Goal: Task Accomplishment & Management: Manage account settings

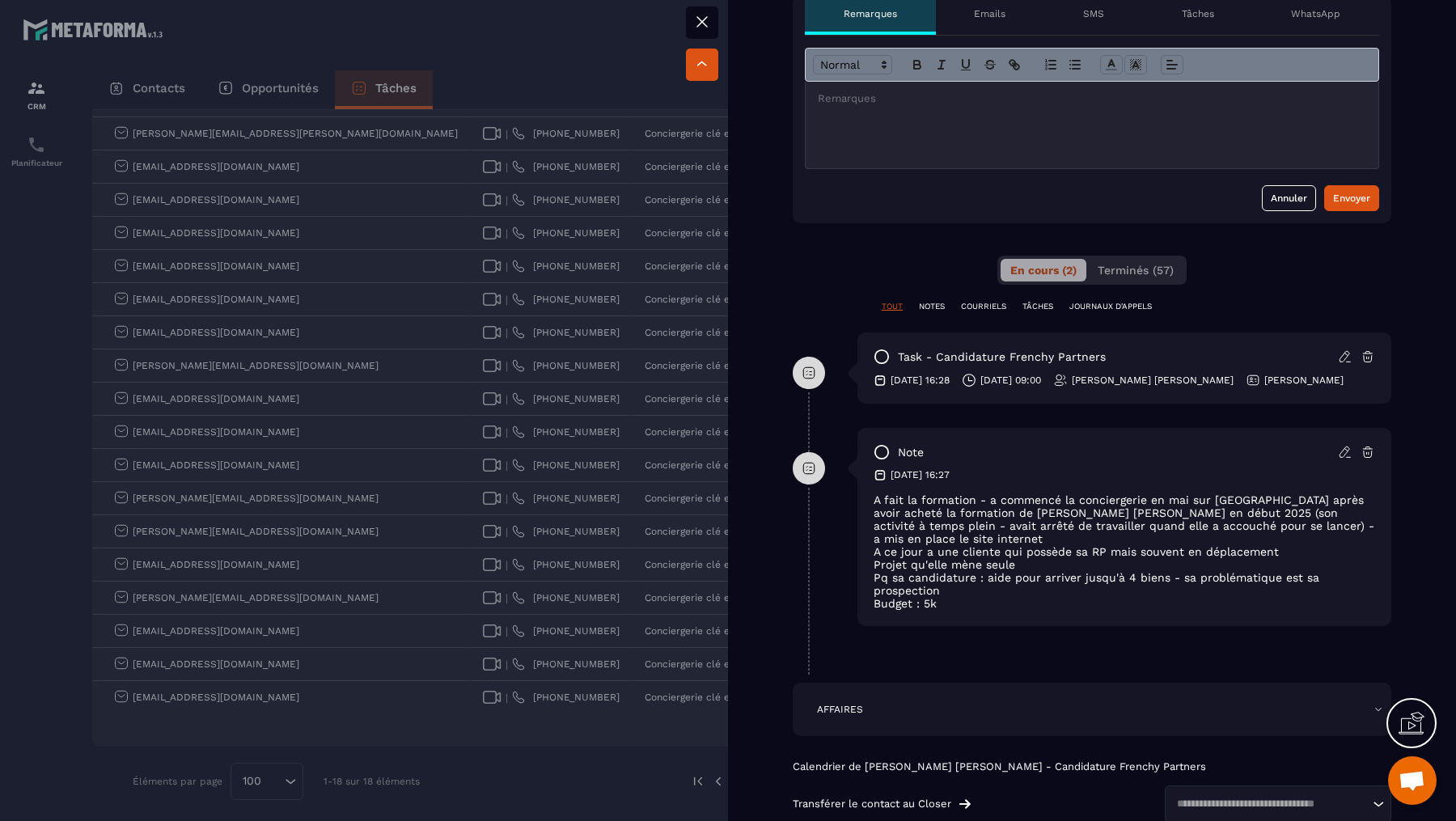
scroll to position [714, 0]
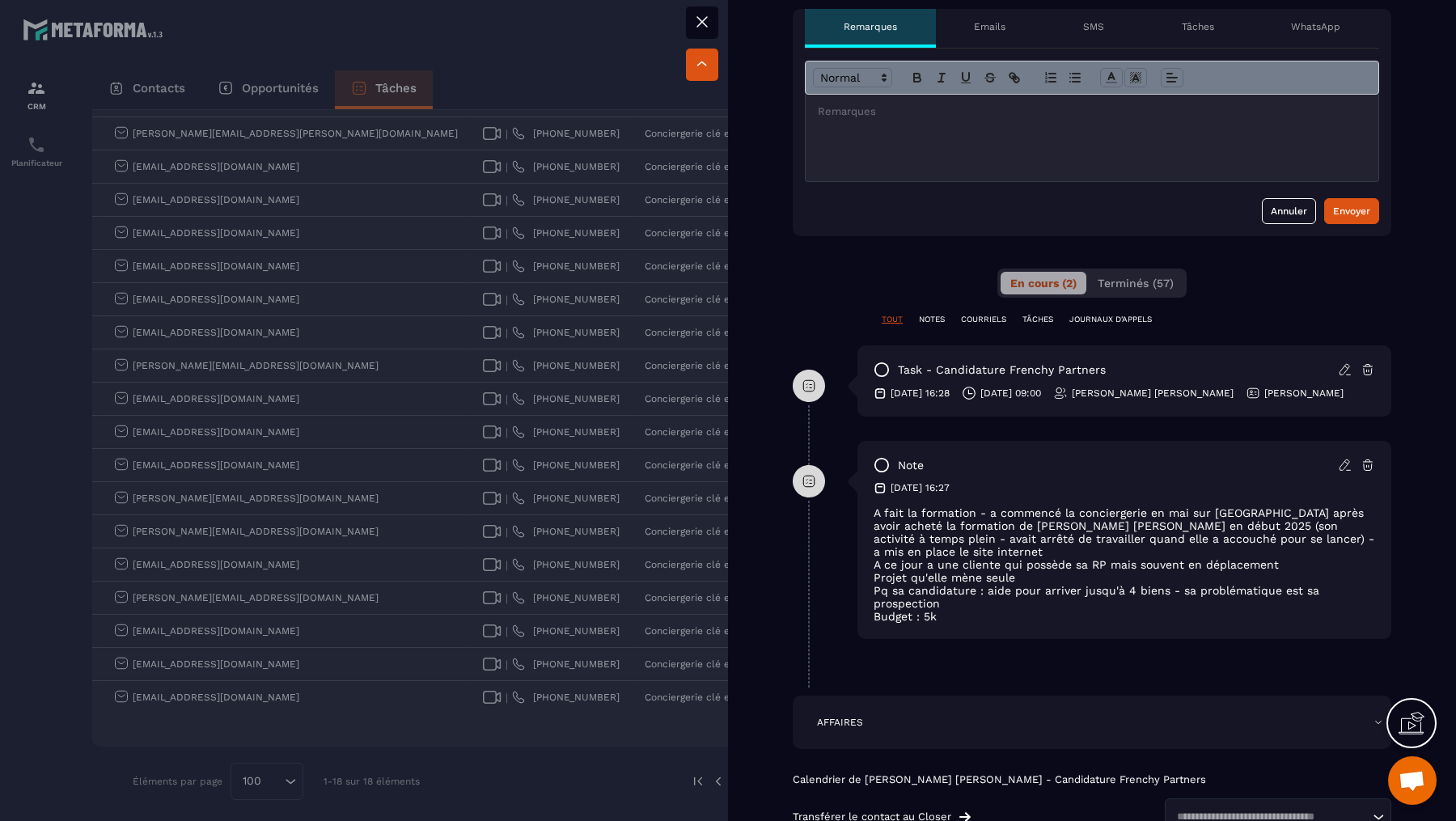
click at [555, 429] on div at bounding box center [728, 410] width 1456 height 821
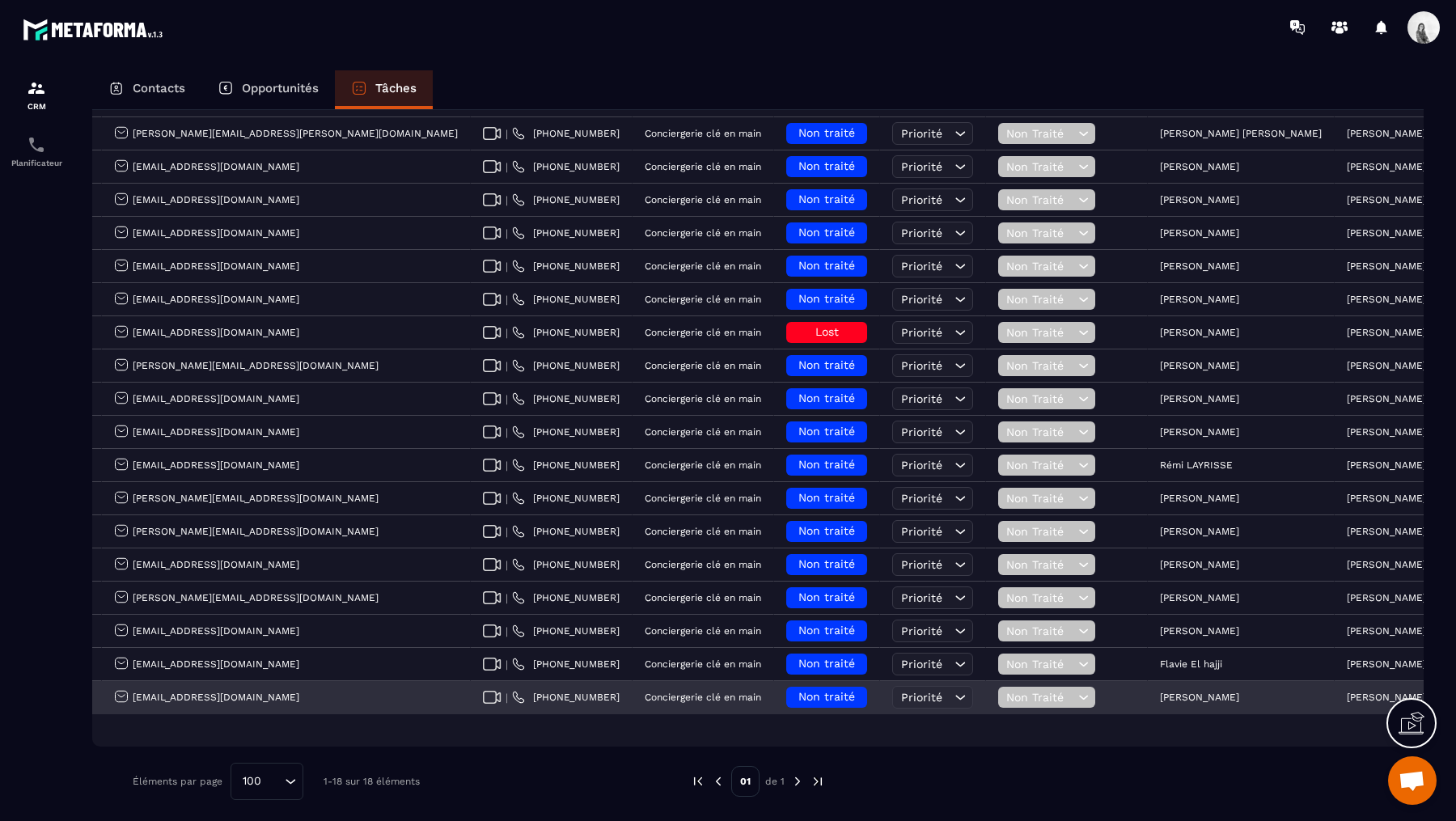
click at [798, 690] on span "Non traité" at bounding box center [826, 696] width 57 height 13
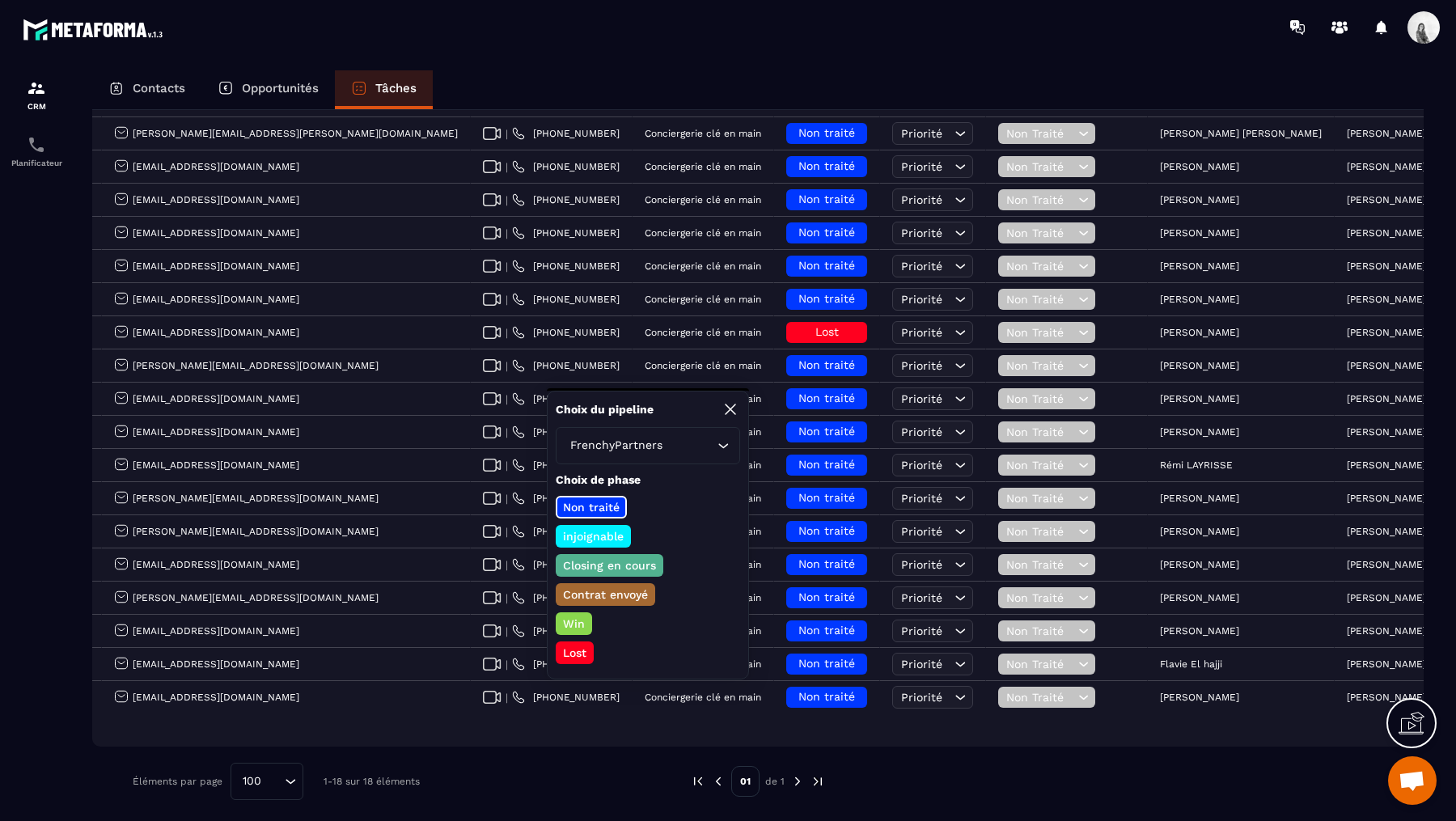
click at [623, 569] on p "Closing en cours" at bounding box center [609, 565] width 98 height 16
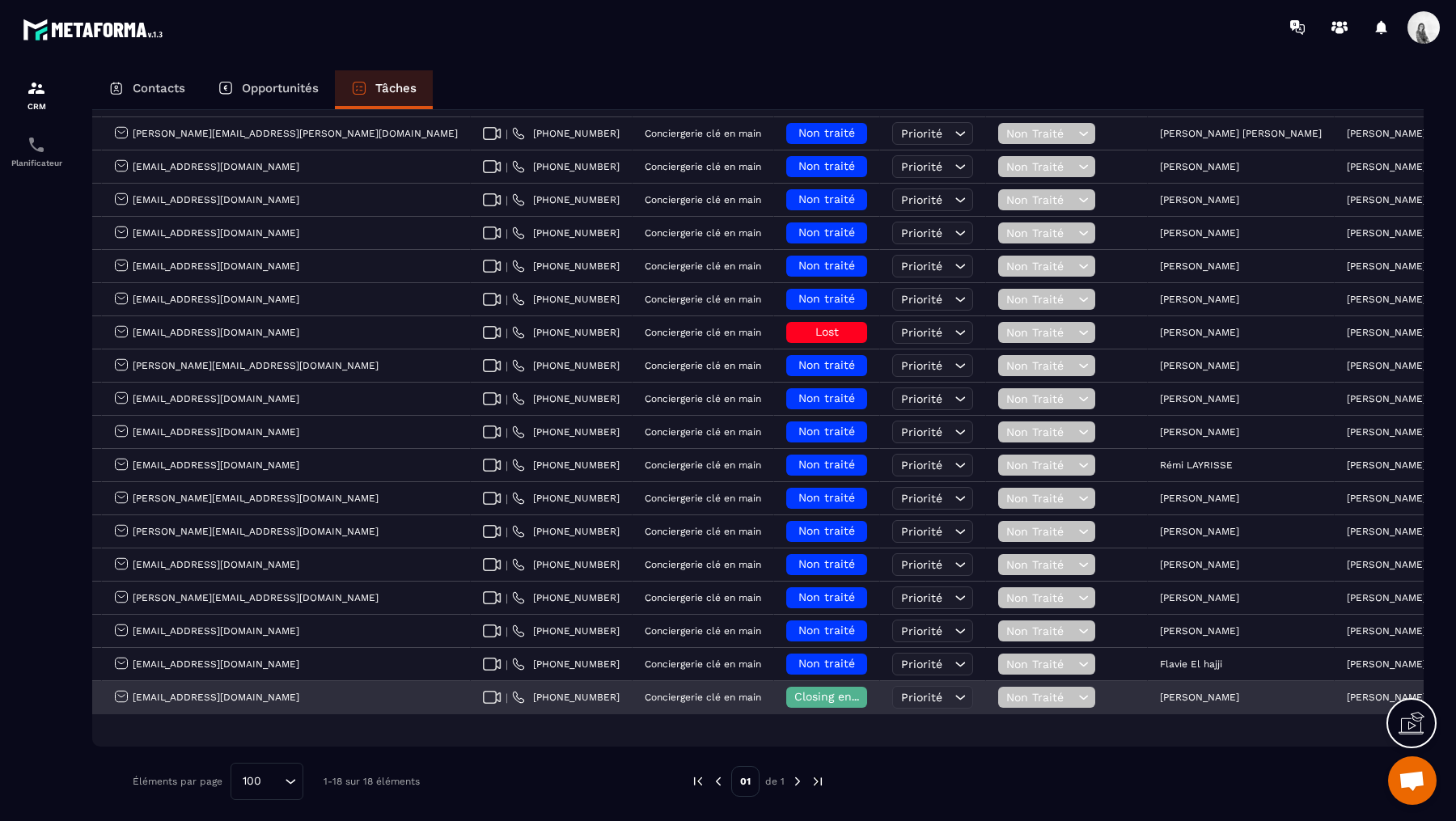
click at [1007, 691] on span "Non Traité" at bounding box center [1041, 697] width 68 height 13
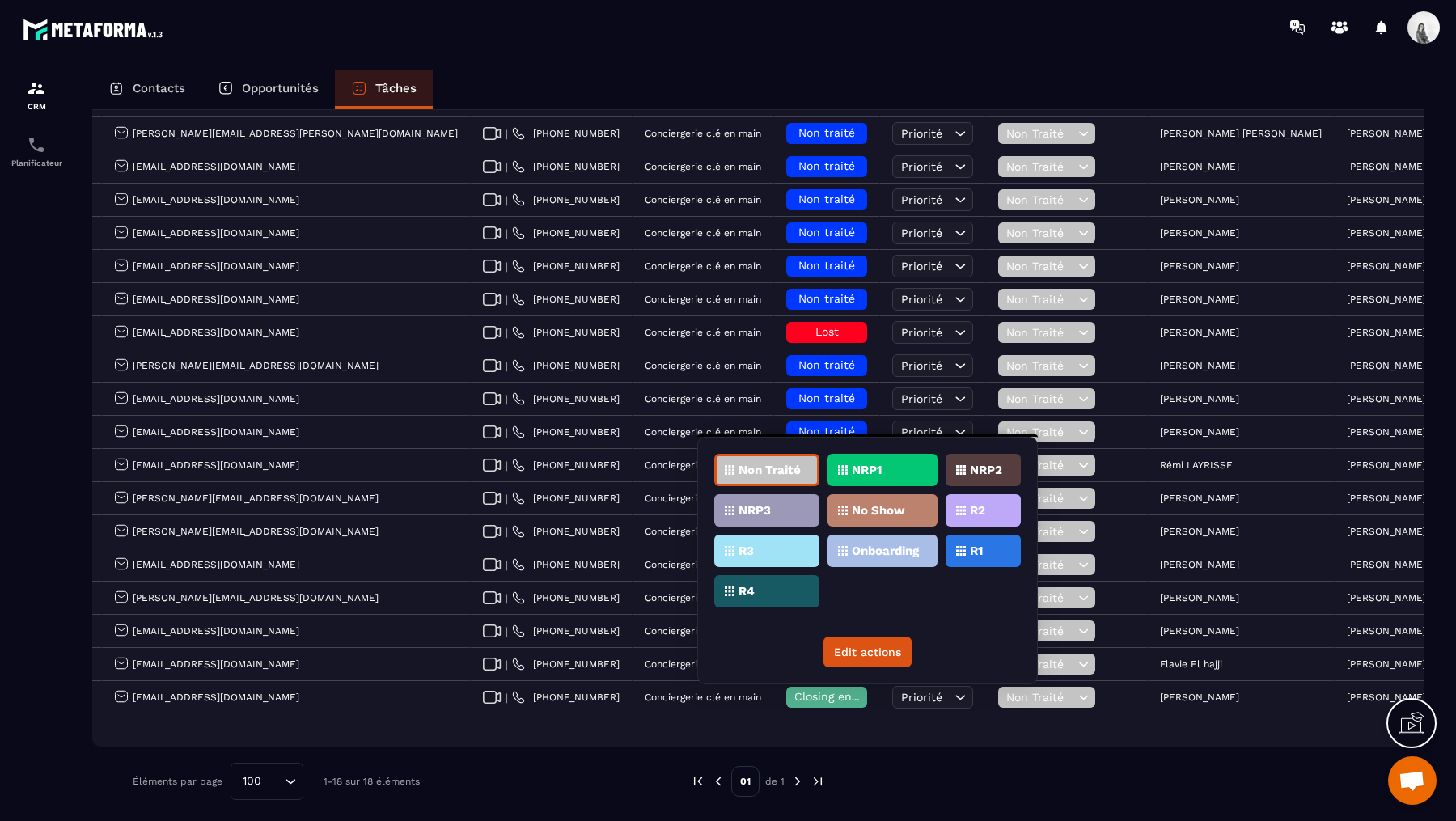
click at [977, 537] on div "R1" at bounding box center [983, 551] width 75 height 32
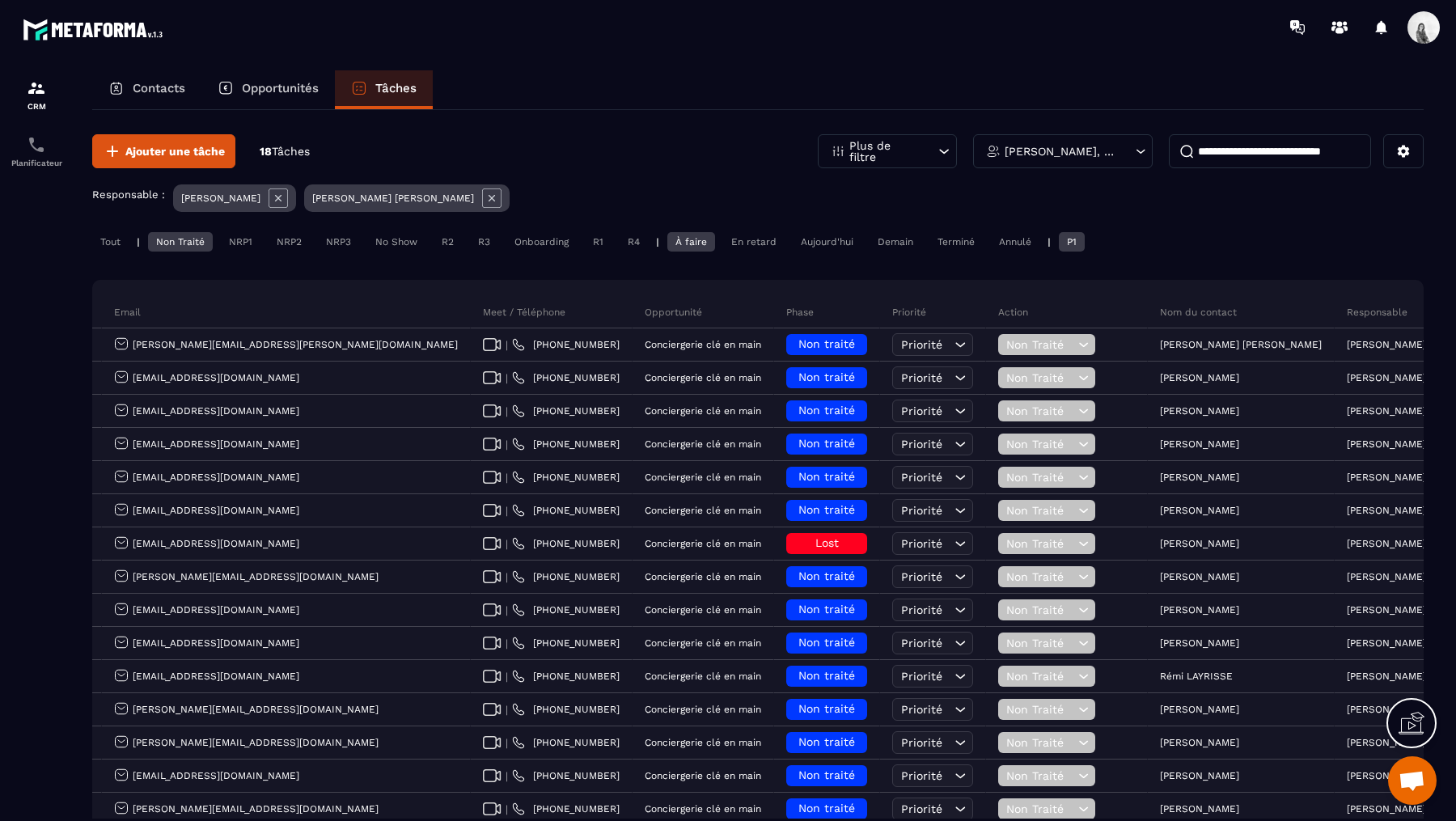
click at [282, 200] on icon at bounding box center [278, 197] width 6 height 6
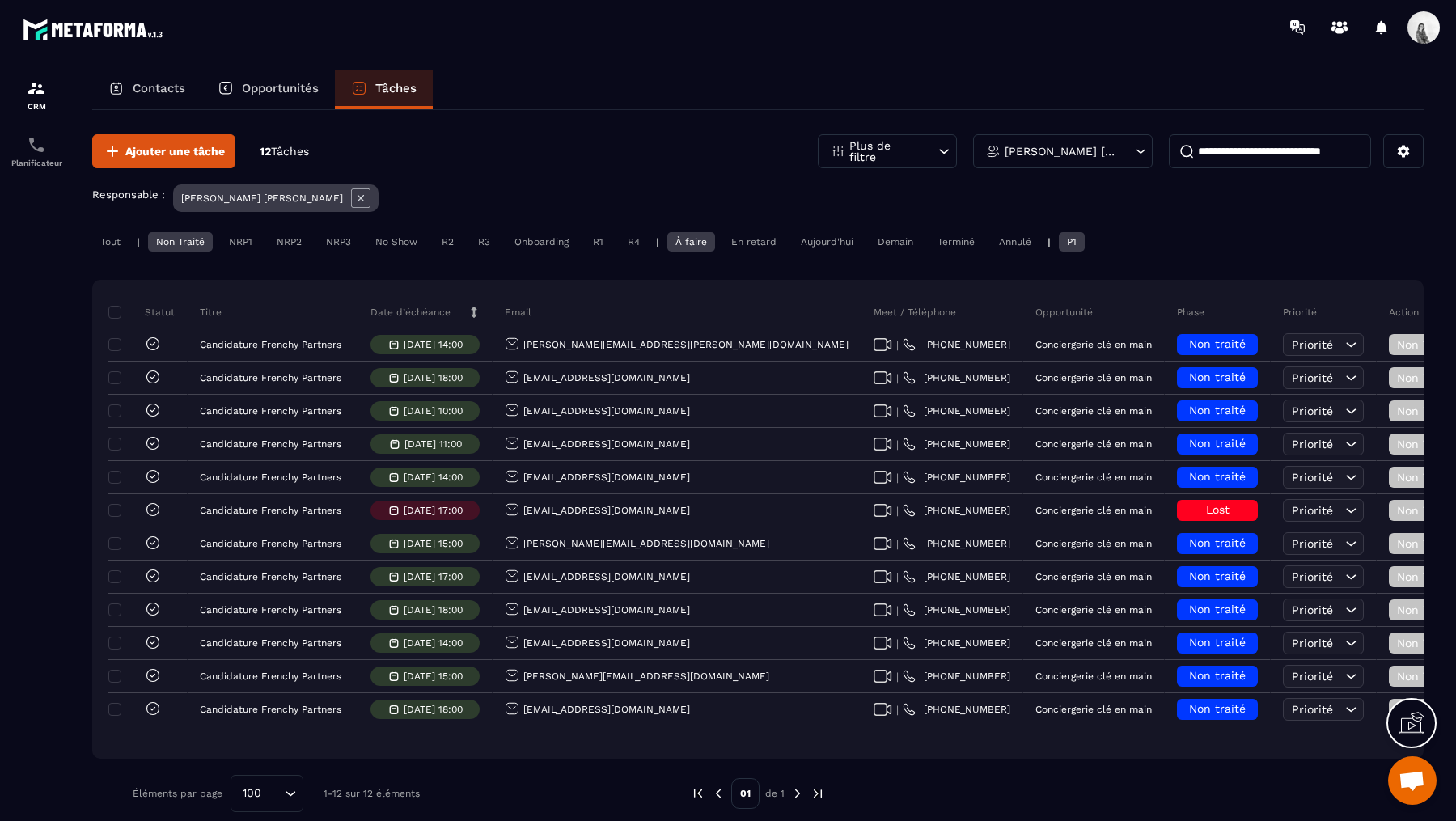
click at [351, 202] on icon at bounding box center [361, 198] width 20 height 20
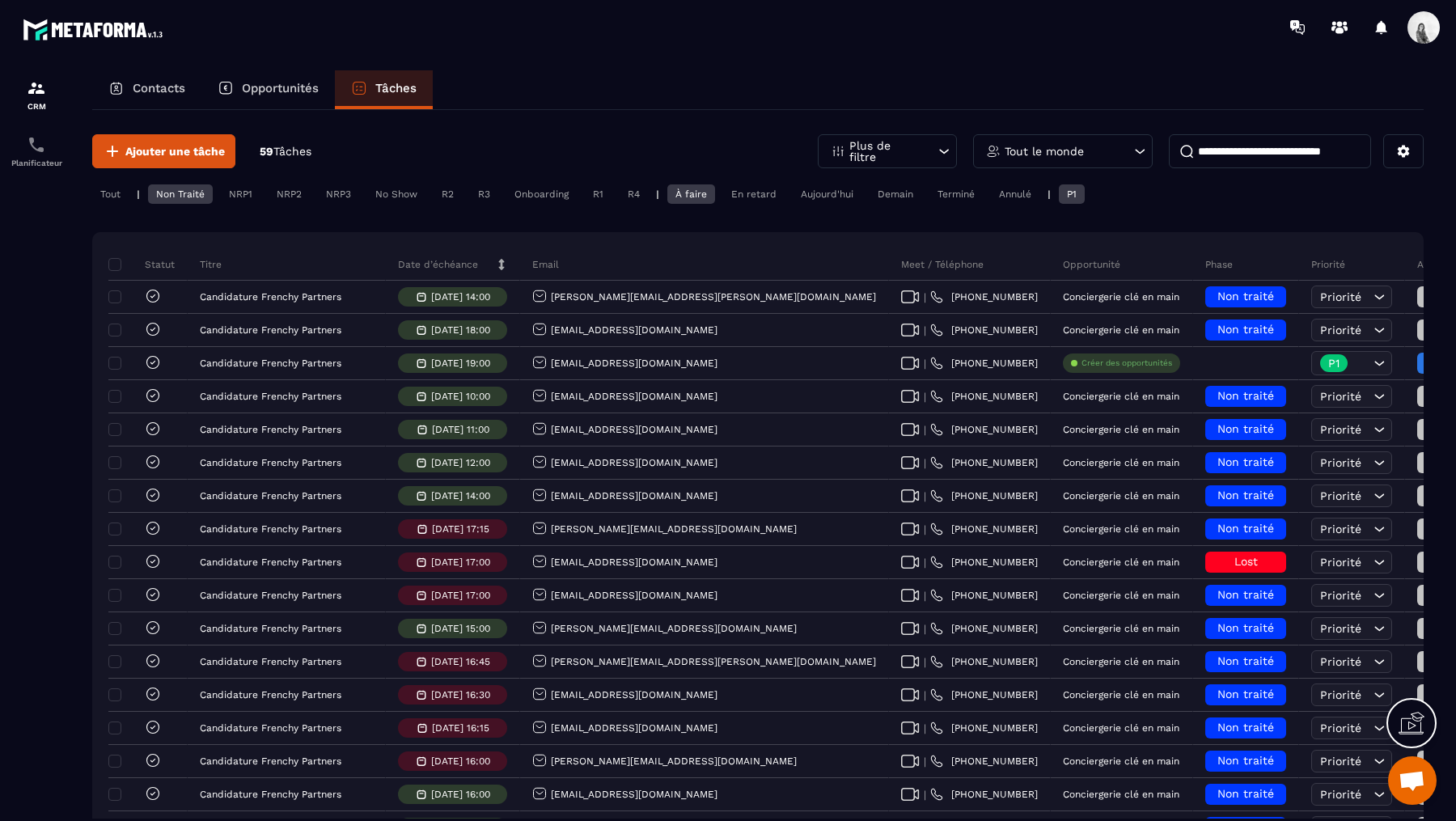
click at [1074, 161] on div "Tout le monde" at bounding box center [1063, 152] width 179 height 34
click at [1072, 213] on input "*****" at bounding box center [1064, 228] width 163 height 37
type input "***"
click at [1076, 268] on li "[PERSON_NAME]" at bounding box center [1064, 270] width 179 height 30
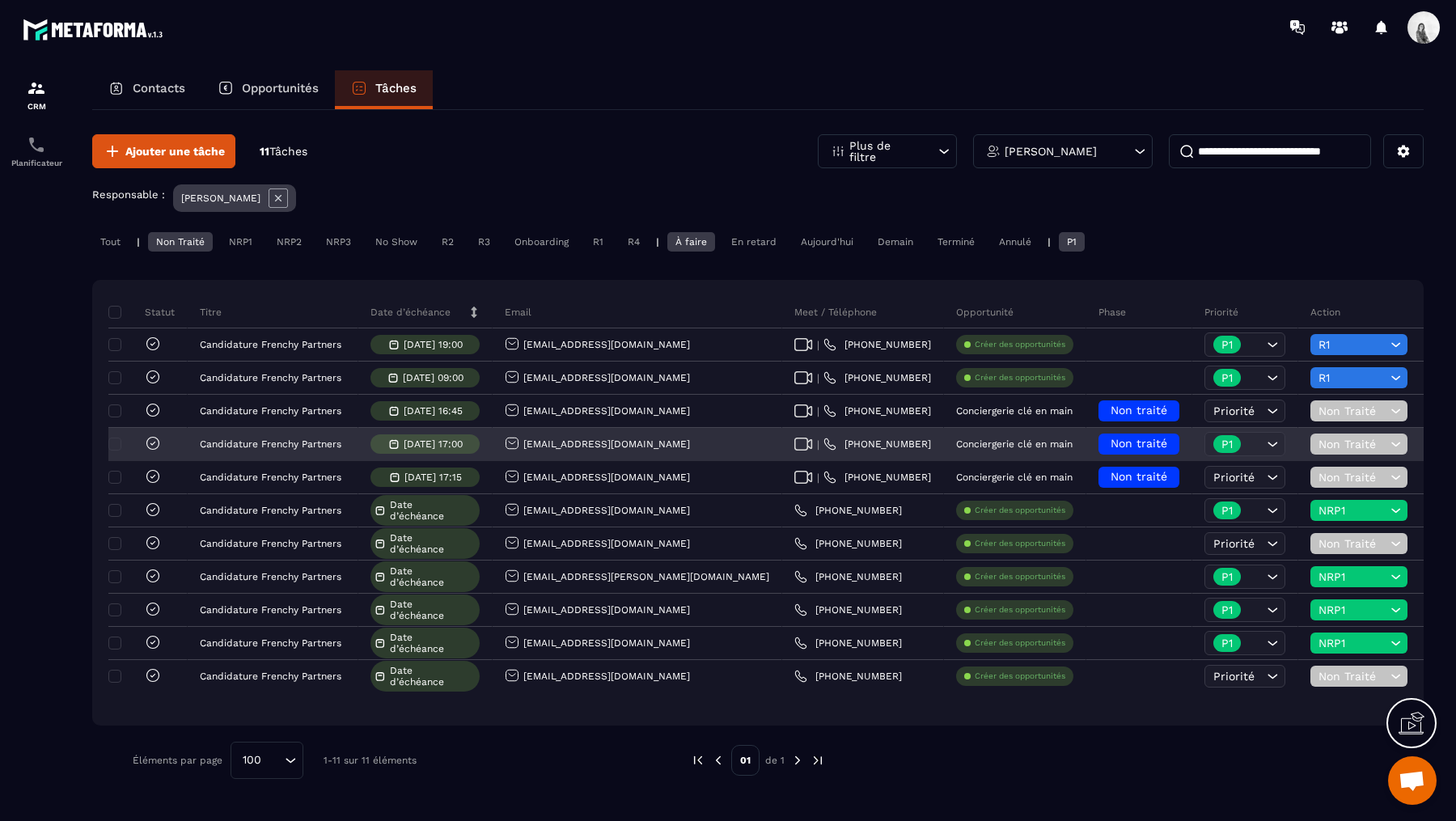
scroll to position [0, 354]
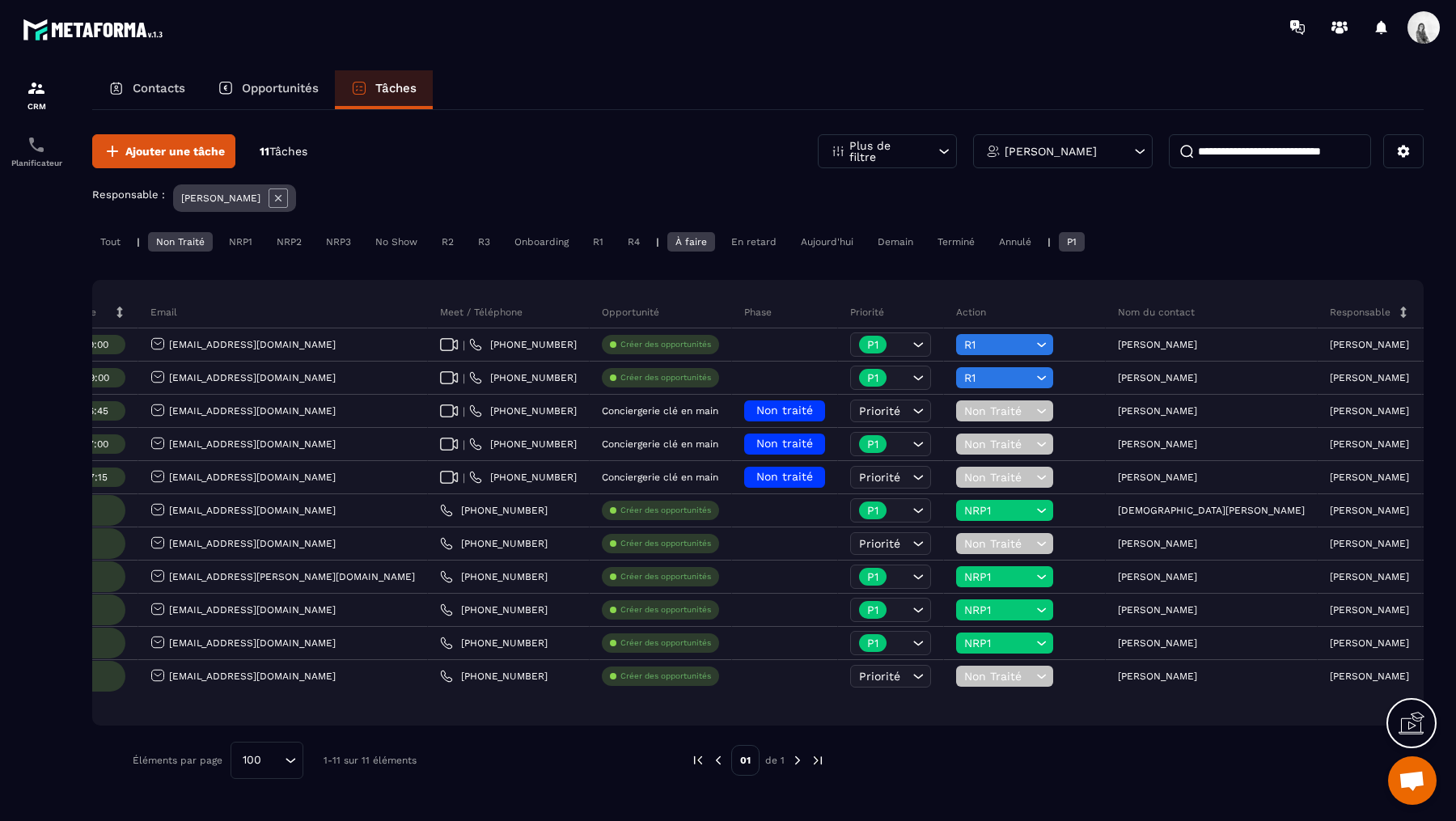
click at [274, 202] on icon at bounding box center [278, 198] width 20 height 20
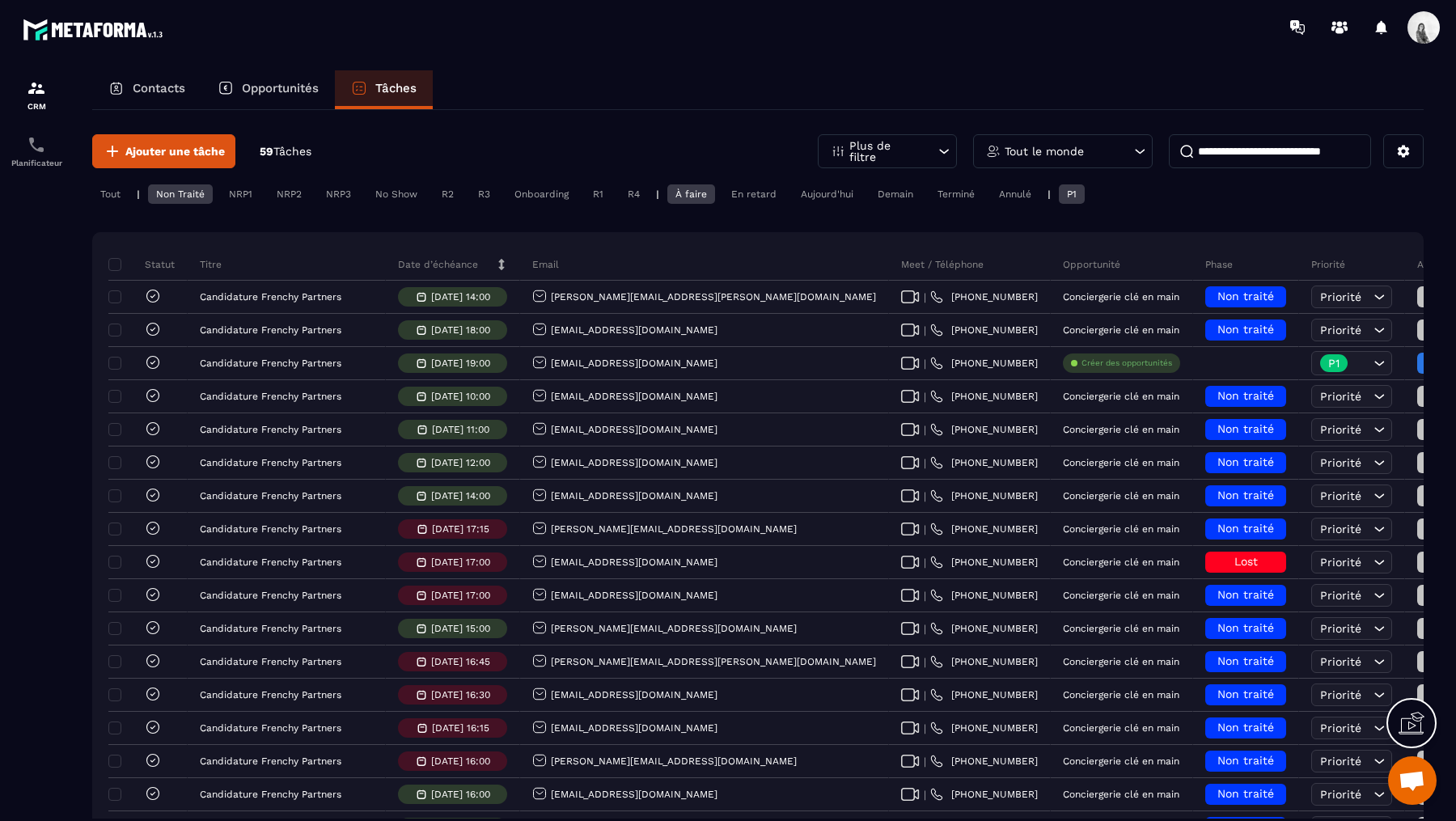
click at [113, 188] on div "Tout" at bounding box center [110, 195] width 37 height 20
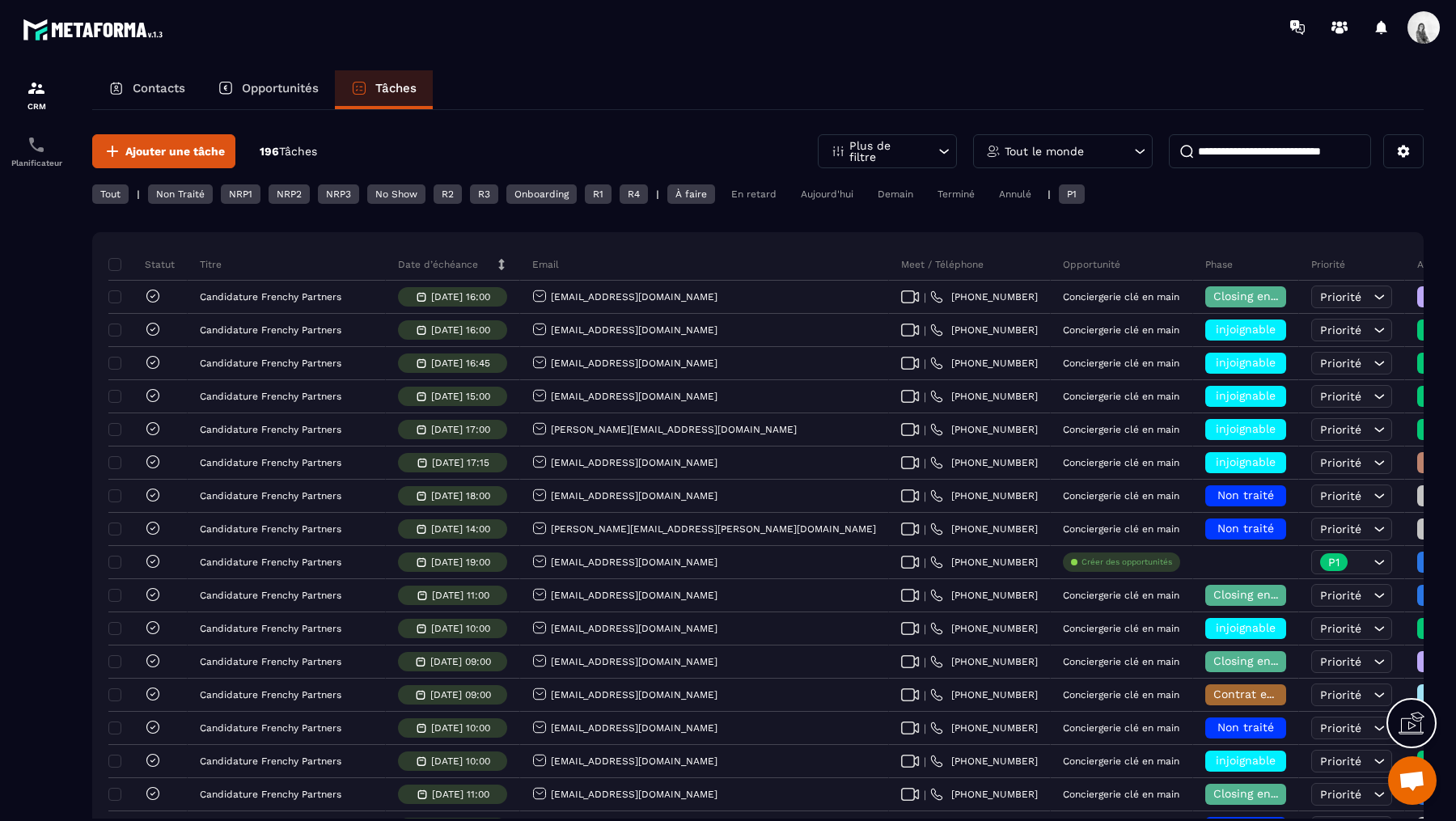
click at [1097, 152] on div "Tout le monde" at bounding box center [1063, 152] width 179 height 34
click at [1088, 227] on input "***" at bounding box center [1064, 228] width 163 height 37
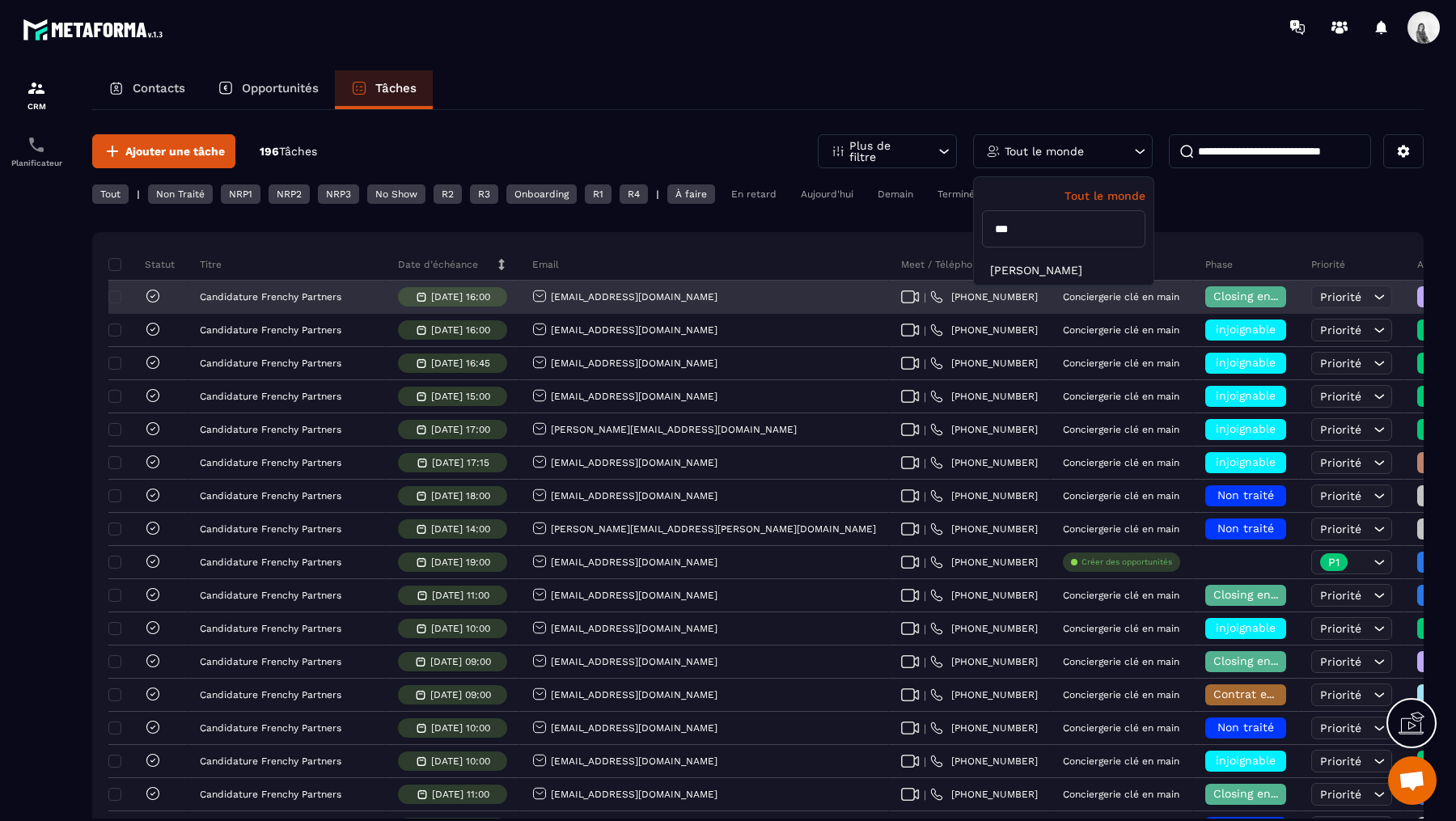
click at [1193, 284] on div "Closing en cours" at bounding box center [1246, 298] width 106 height 32
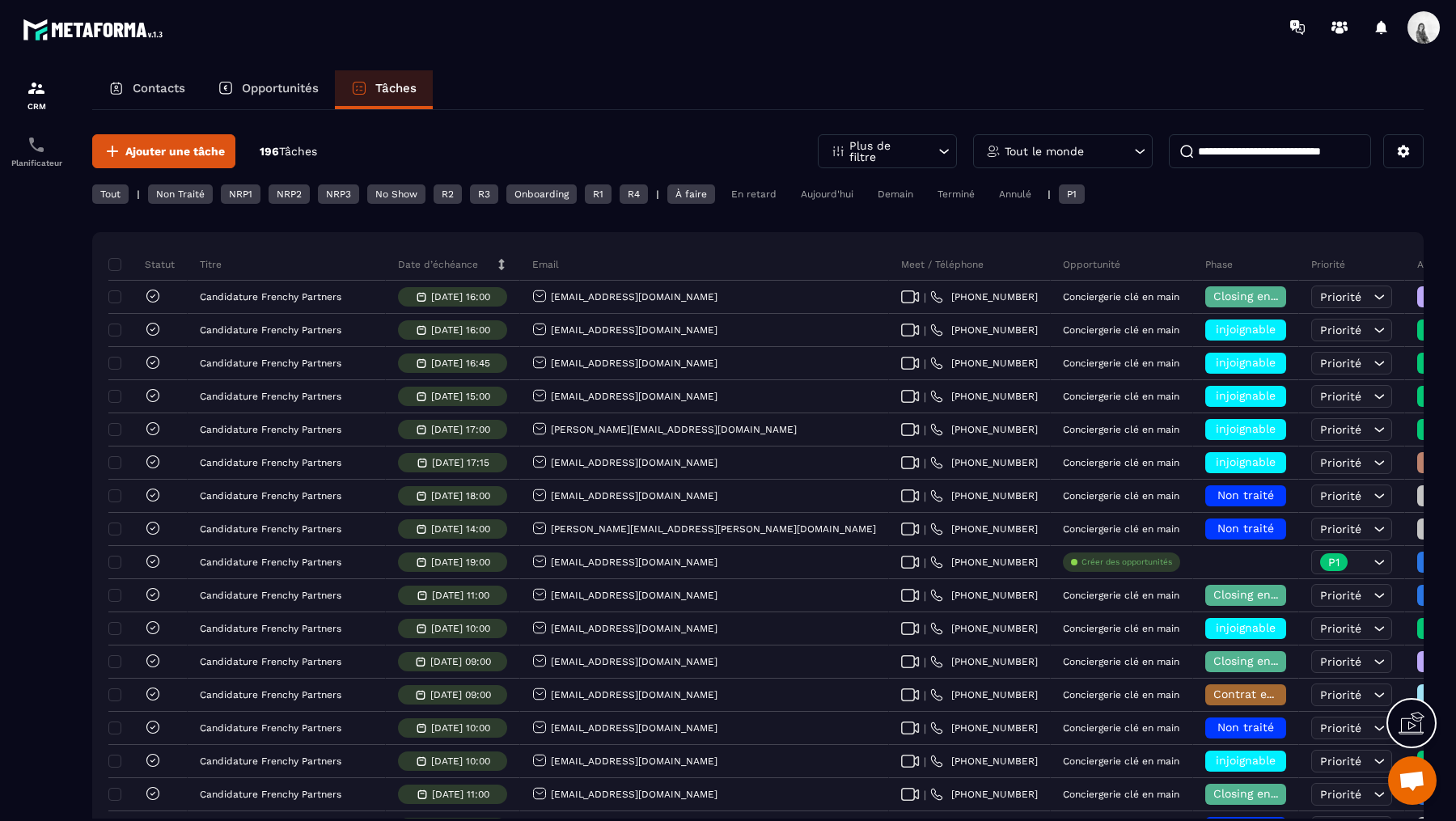
click at [1073, 156] on div "Tout le monde" at bounding box center [1063, 152] width 179 height 34
click at [1071, 266] on li "[PERSON_NAME]" at bounding box center [1064, 270] width 179 height 30
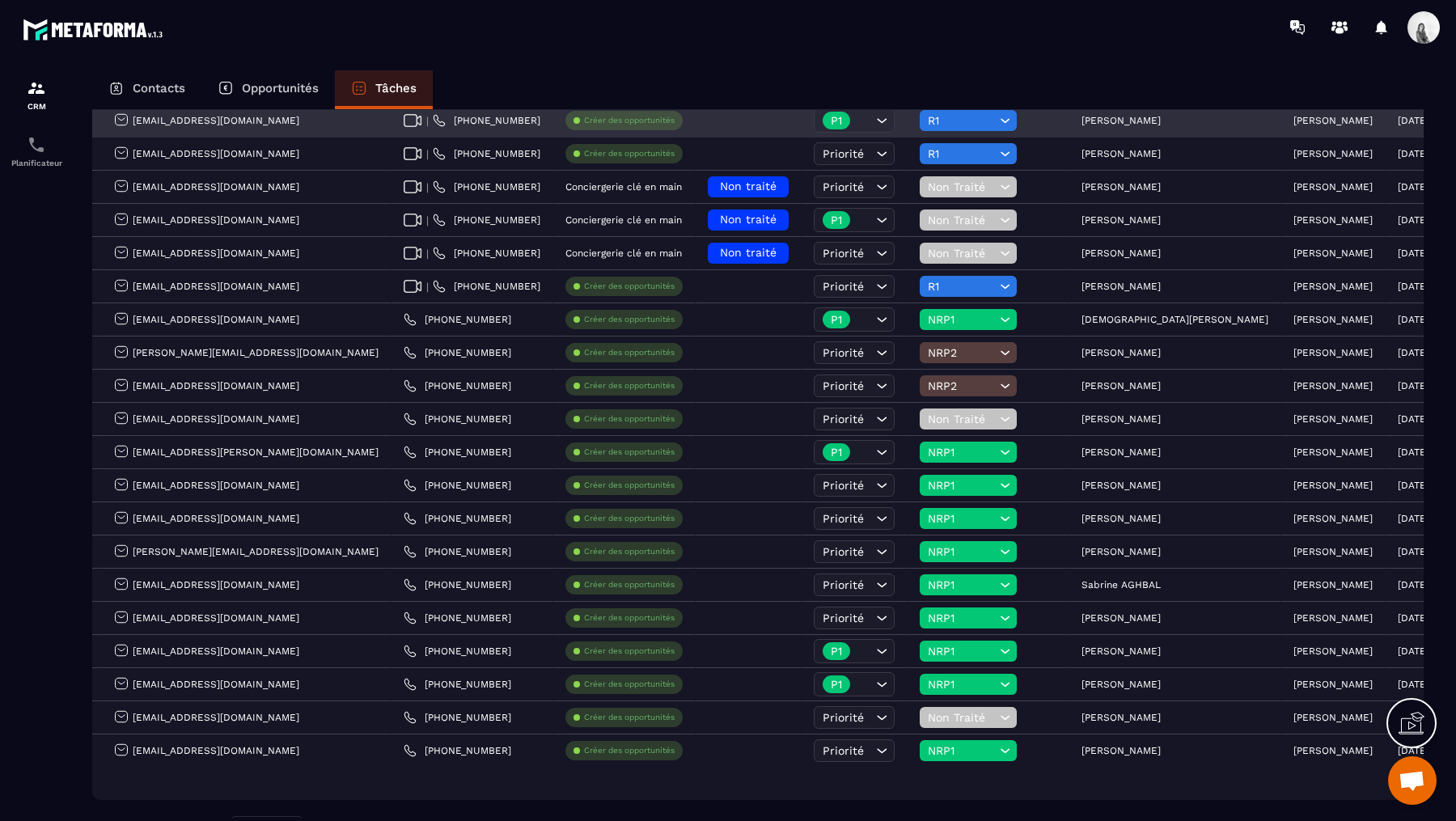
scroll to position [441, 0]
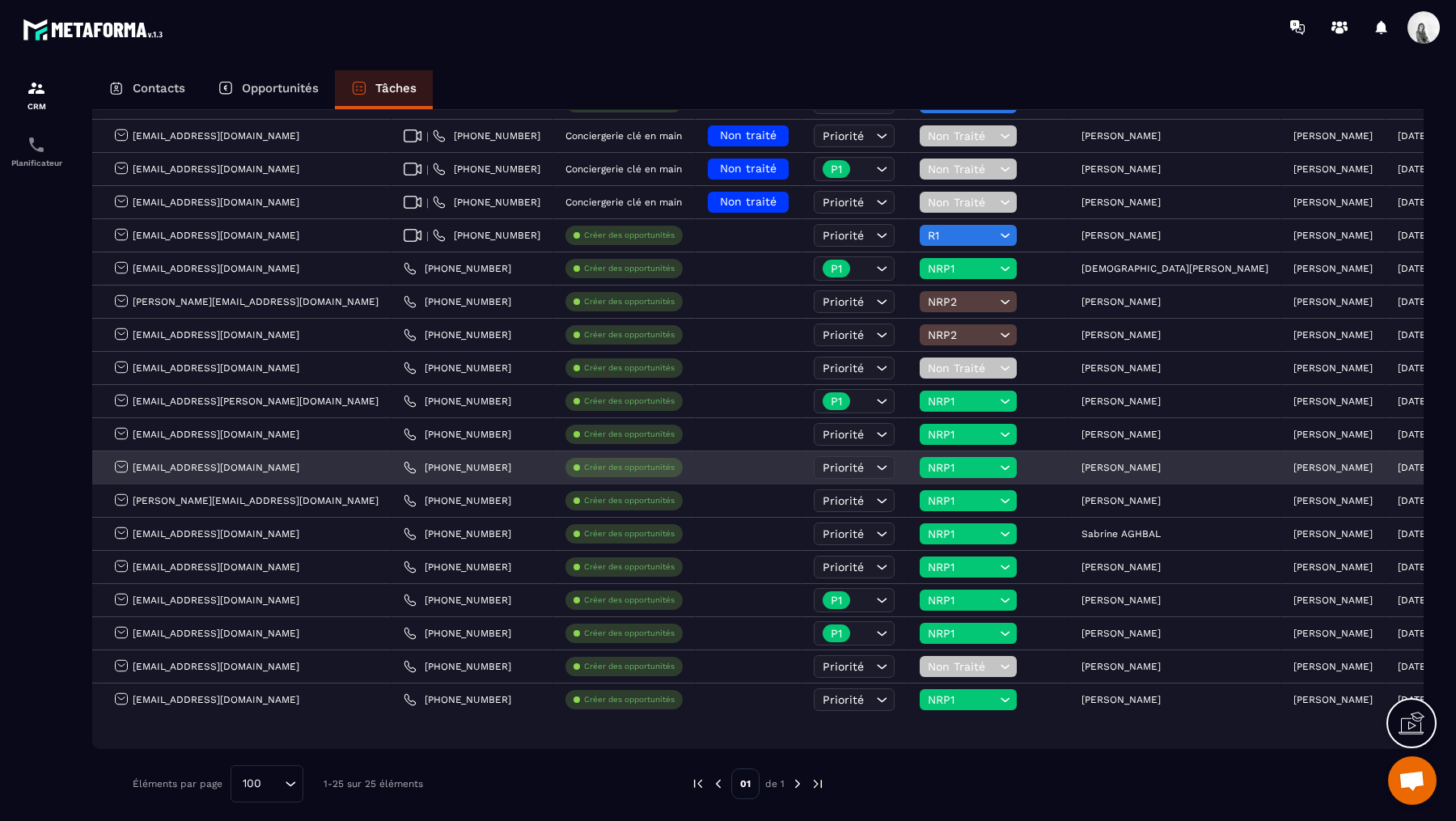
click at [928, 461] on span "NRP1" at bounding box center [962, 467] width 68 height 13
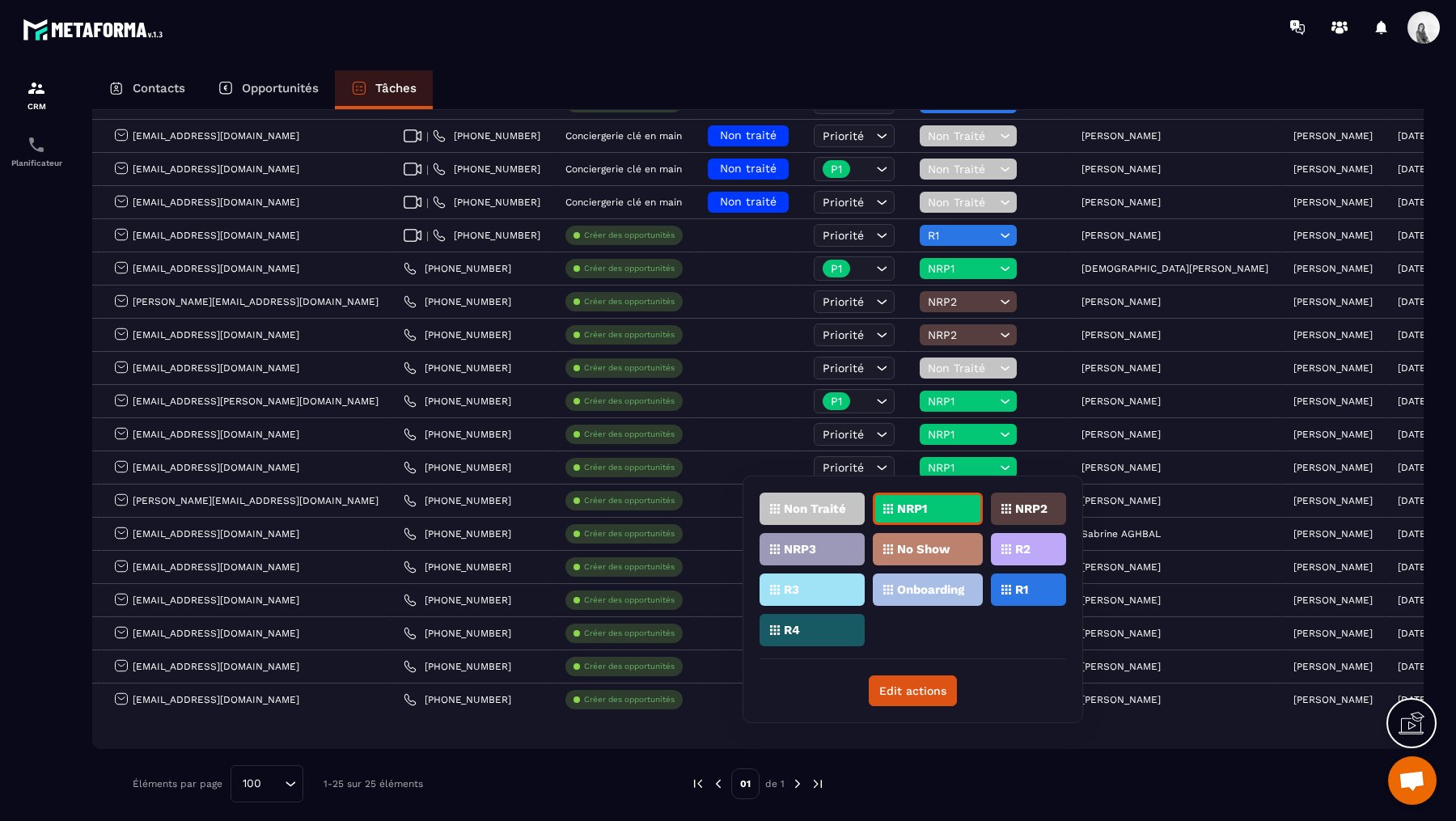
click at [926, 553] on p "No Show" at bounding box center [924, 549] width 54 height 12
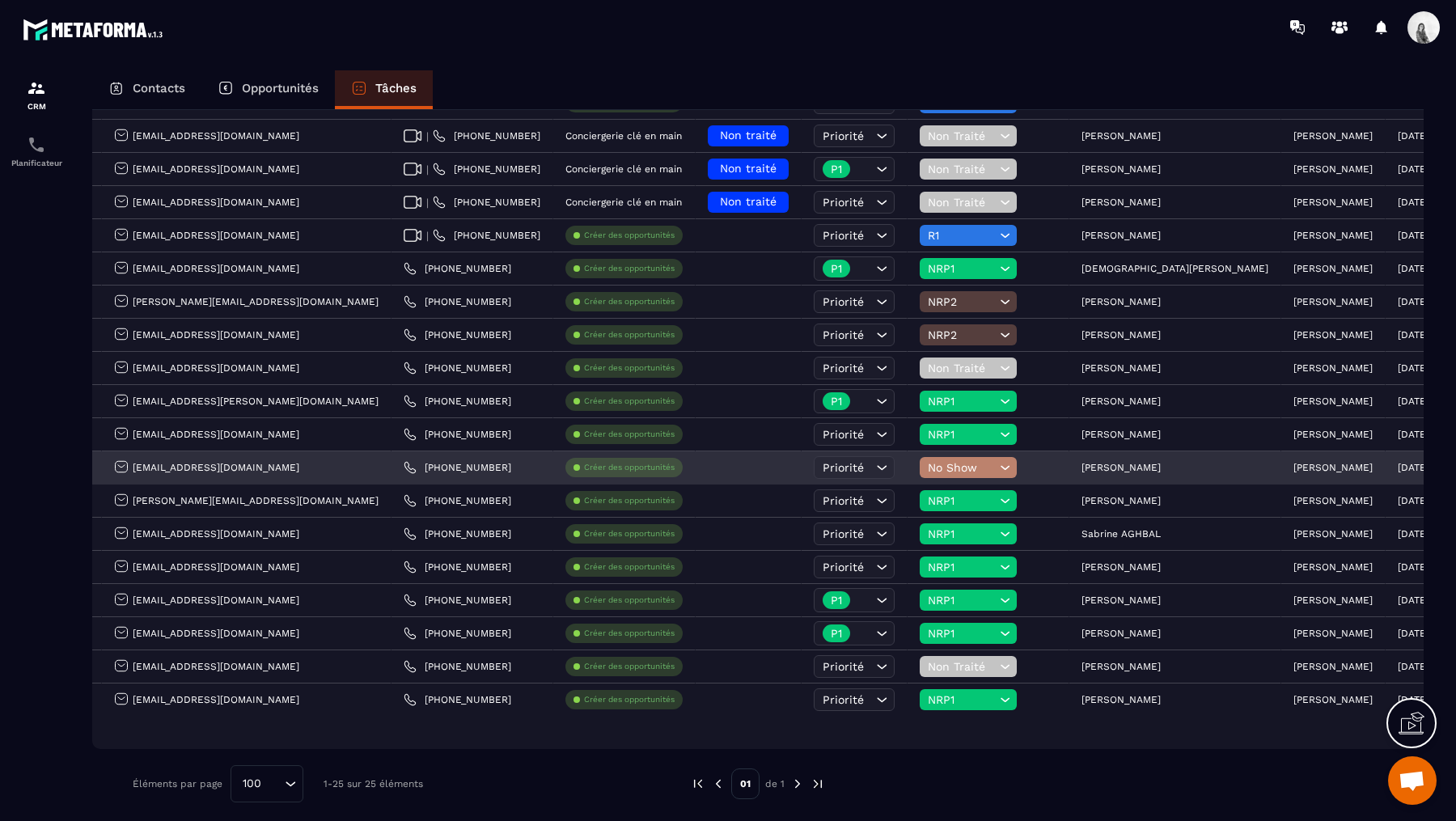
click at [998, 459] on icon at bounding box center [1005, 467] width 15 height 16
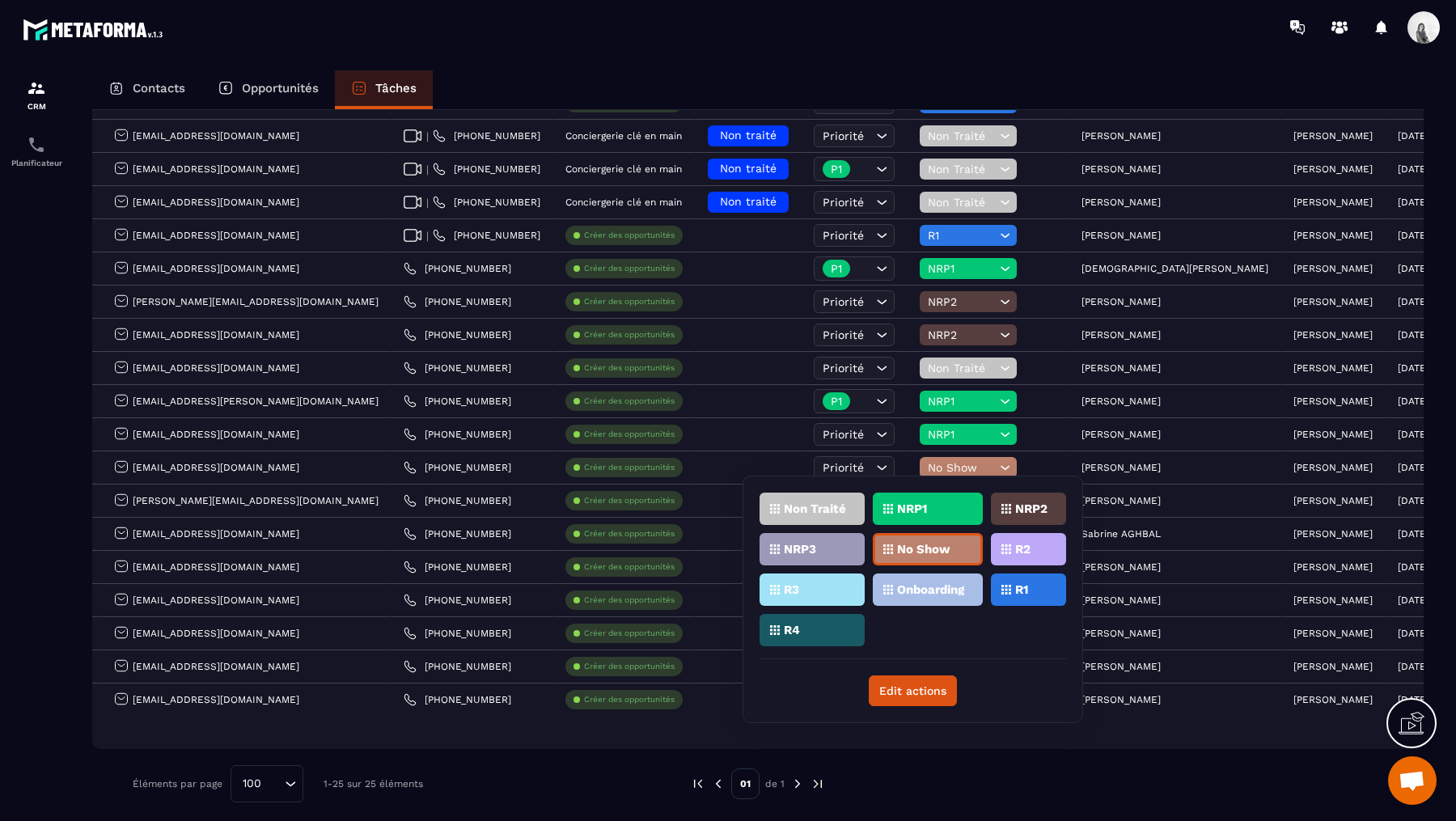
click at [911, 544] on p "No Show" at bounding box center [924, 549] width 54 height 12
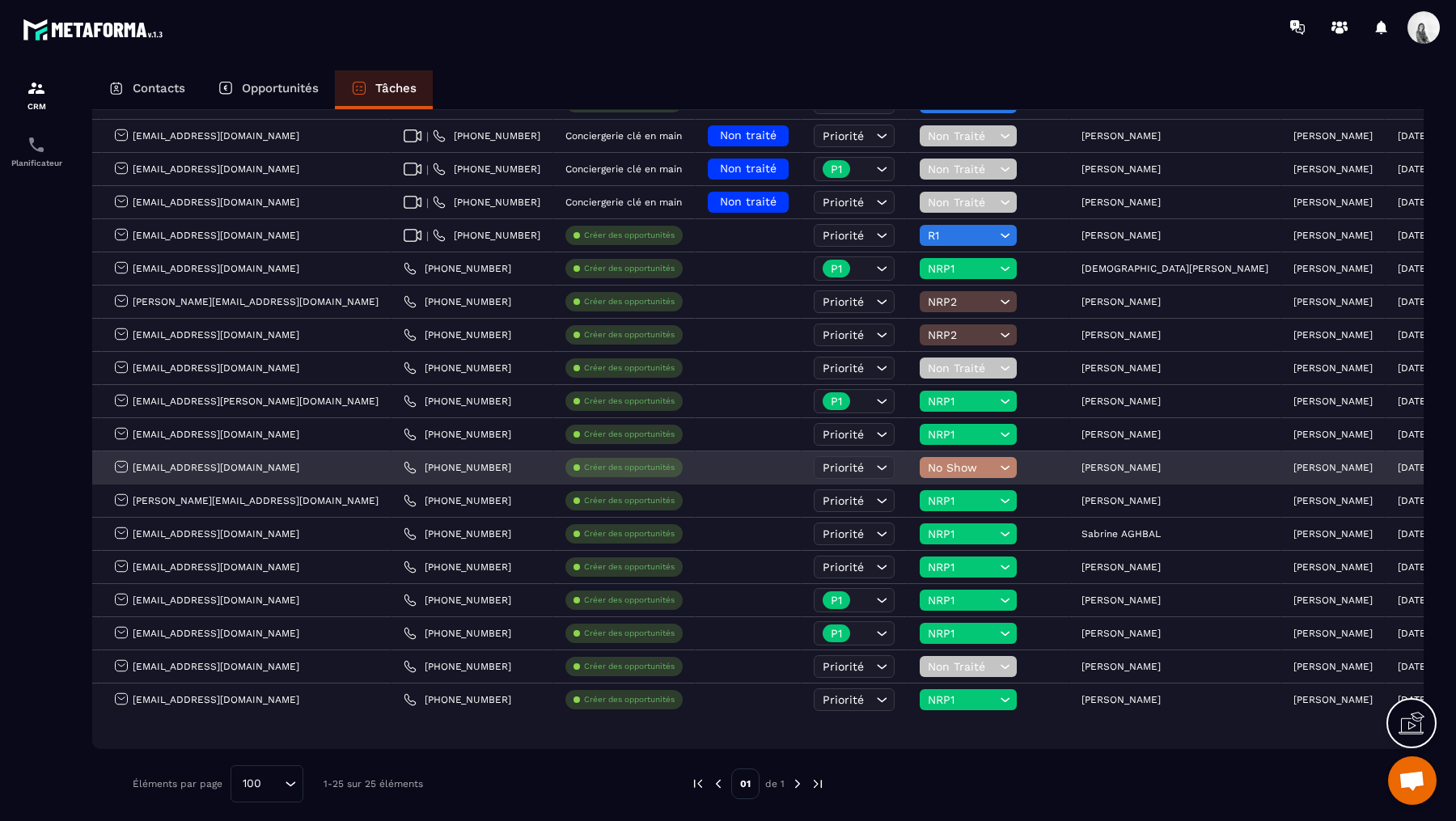
click at [1082, 462] on p "[PERSON_NAME]" at bounding box center [1121, 467] width 79 height 12
